Goal: Task Accomplishment & Management: Complete application form

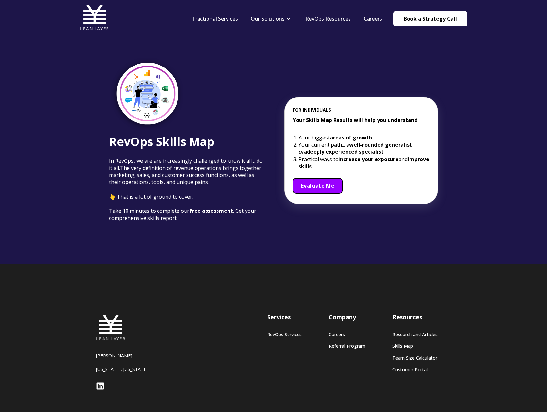
click at [317, 184] on span "Evaluate Me" at bounding box center [317, 185] width 33 height 7
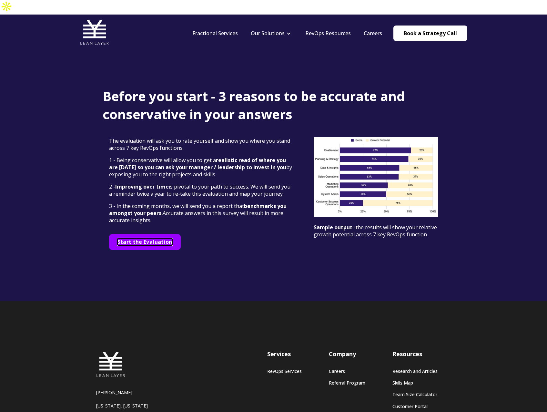
click at [164, 238] on span "Start the Evaluation" at bounding box center [145, 241] width 55 height 7
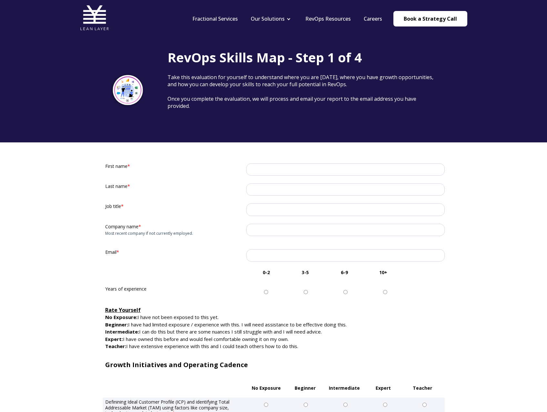
drag, startPoint x: 289, startPoint y: 163, endPoint x: 288, endPoint y: 171, distance: 7.8
click at [289, 164] on div "First name *" at bounding box center [274, 167] width 342 height 10
click at [288, 171] on input "First name *" at bounding box center [345, 169] width 199 height 12
